Goal: Register for event/course

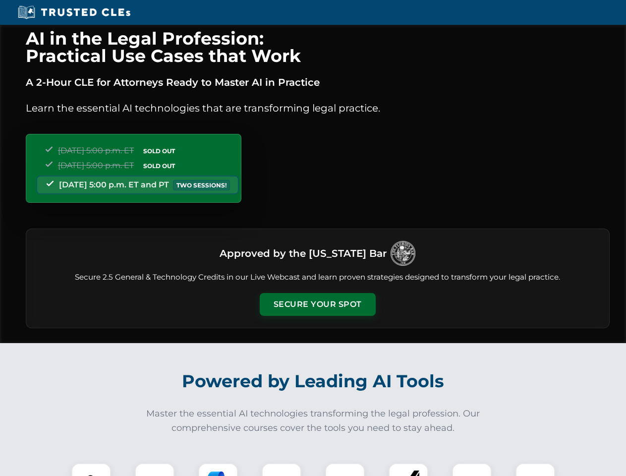
click at [317, 304] on button "Secure Your Spot" at bounding box center [318, 304] width 116 height 23
click at [91, 469] on img at bounding box center [91, 482] width 29 height 29
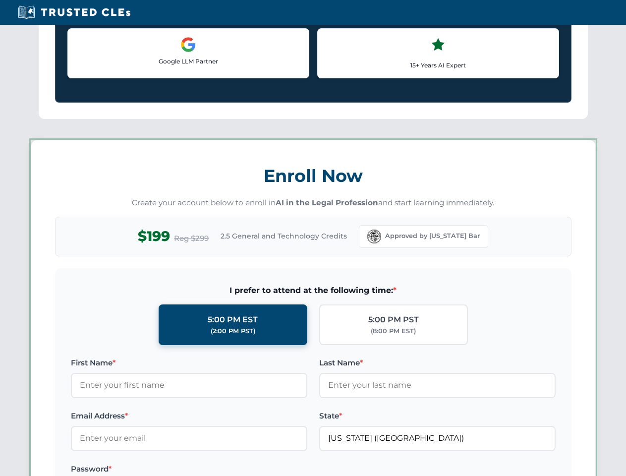
click at [218, 469] on label "Password *" at bounding box center [189, 469] width 236 height 12
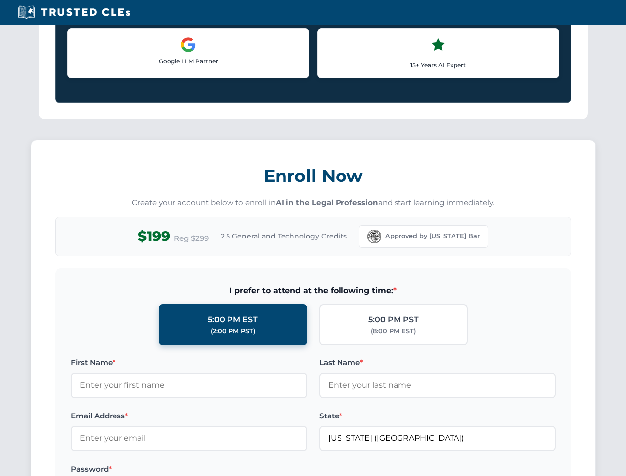
scroll to position [972, 0]
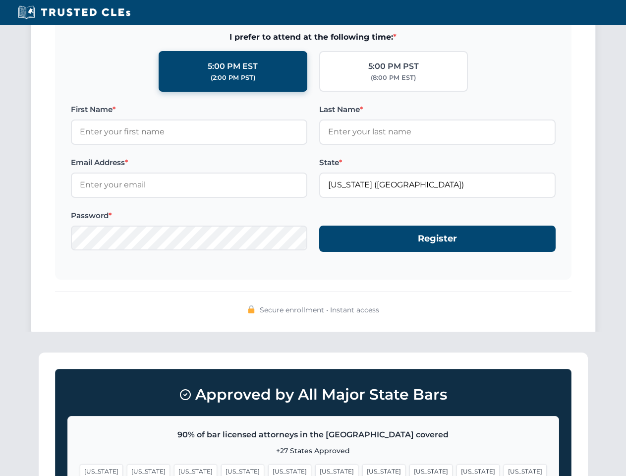
click at [456, 469] on span "[US_STATE]" at bounding box center [477, 471] width 43 height 14
